Goal: Navigation & Orientation: Find specific page/section

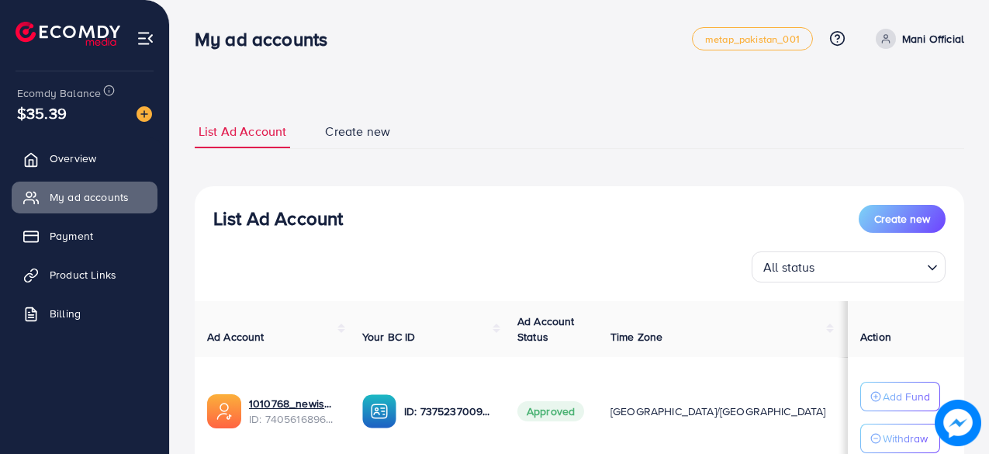
scroll to position [166, 0]
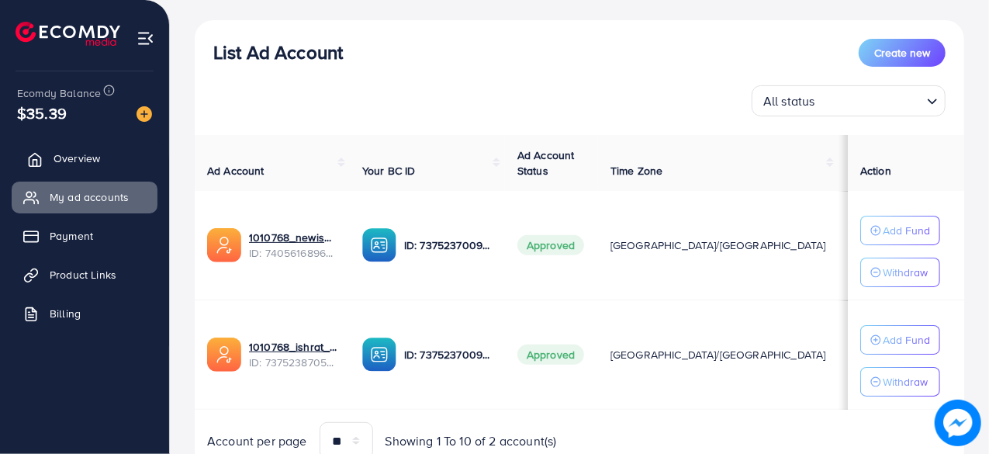
click at [129, 148] on link "Overview" at bounding box center [85, 158] width 146 height 31
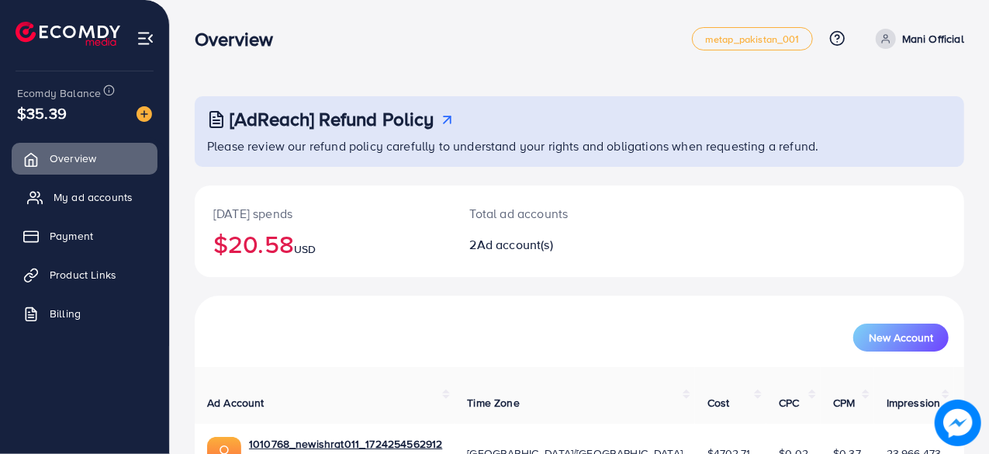
click at [121, 189] on span "My ad accounts" at bounding box center [93, 197] width 79 height 16
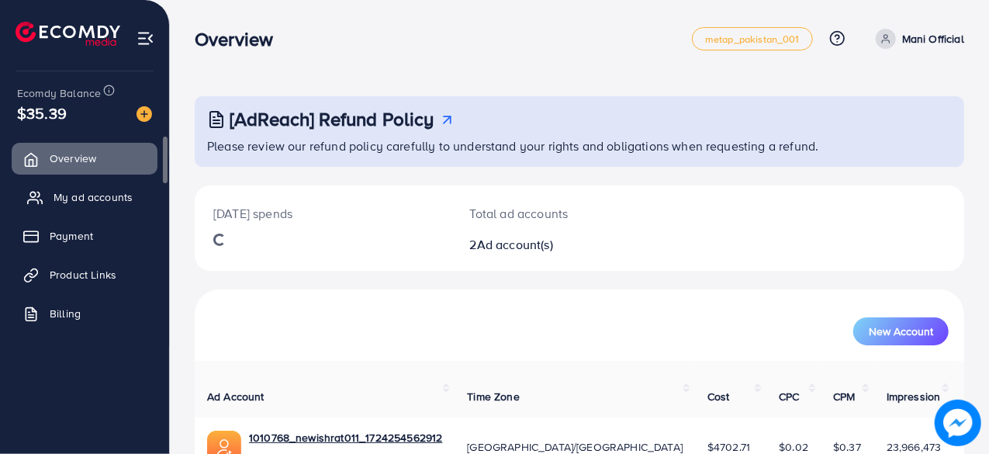
click at [104, 183] on link "My ad accounts" at bounding box center [85, 197] width 146 height 31
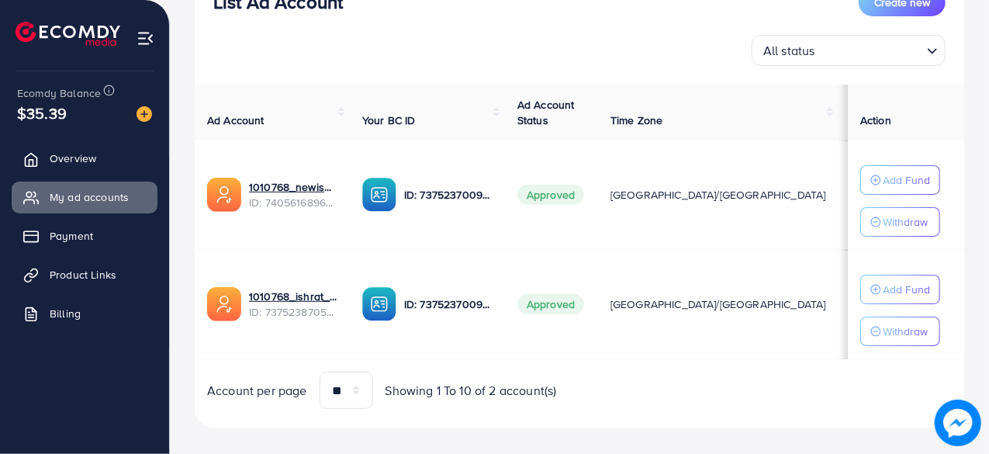
scroll to position [230, 0]
